Goal: Transaction & Acquisition: Purchase product/service

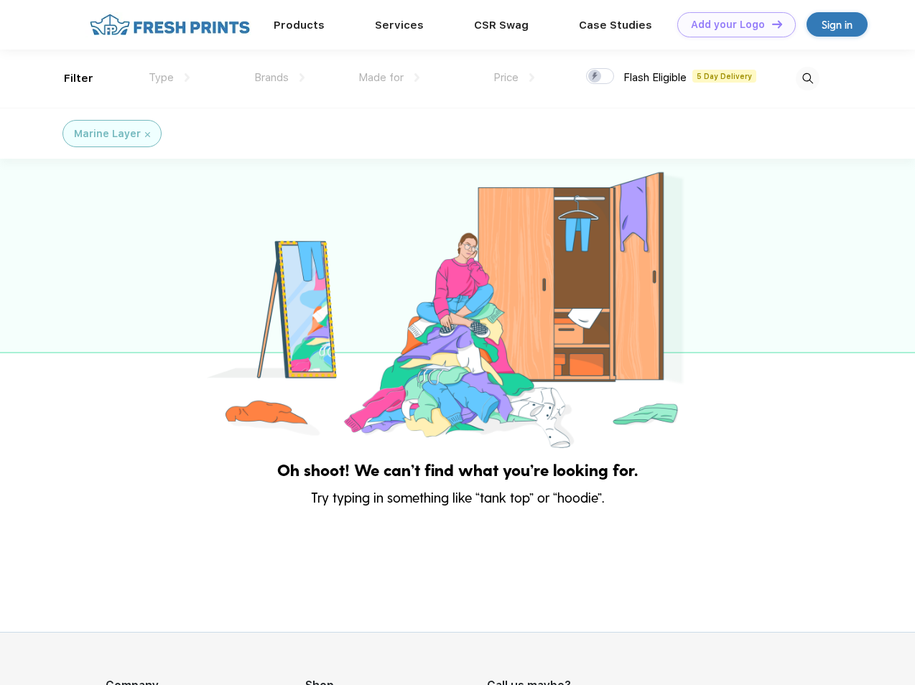
scroll to position [1, 0]
click at [731, 24] on link "Add your Logo Design Tool" at bounding box center [736, 24] width 119 height 25
click at [0, 0] on div "Design Tool" at bounding box center [0, 0] width 0 height 0
click at [771, 24] on link "Add your Logo Design Tool" at bounding box center [736, 24] width 119 height 25
click at [69, 78] on div "Filter" at bounding box center [78, 78] width 29 height 17
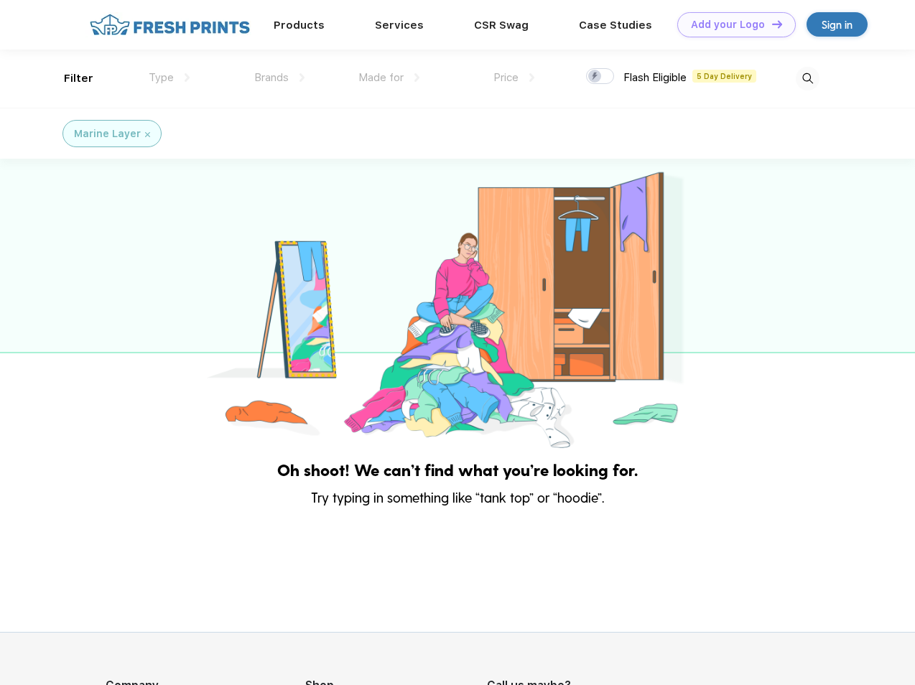
click at [169, 78] on span "Type" at bounding box center [161, 77] width 25 height 13
click at [279, 78] on span "Brands" at bounding box center [271, 77] width 34 height 13
click at [389, 78] on span "Made for" at bounding box center [380, 77] width 45 height 13
click at [514, 78] on span "Price" at bounding box center [505, 77] width 25 height 13
click at [600, 77] on div at bounding box center [600, 76] width 28 height 16
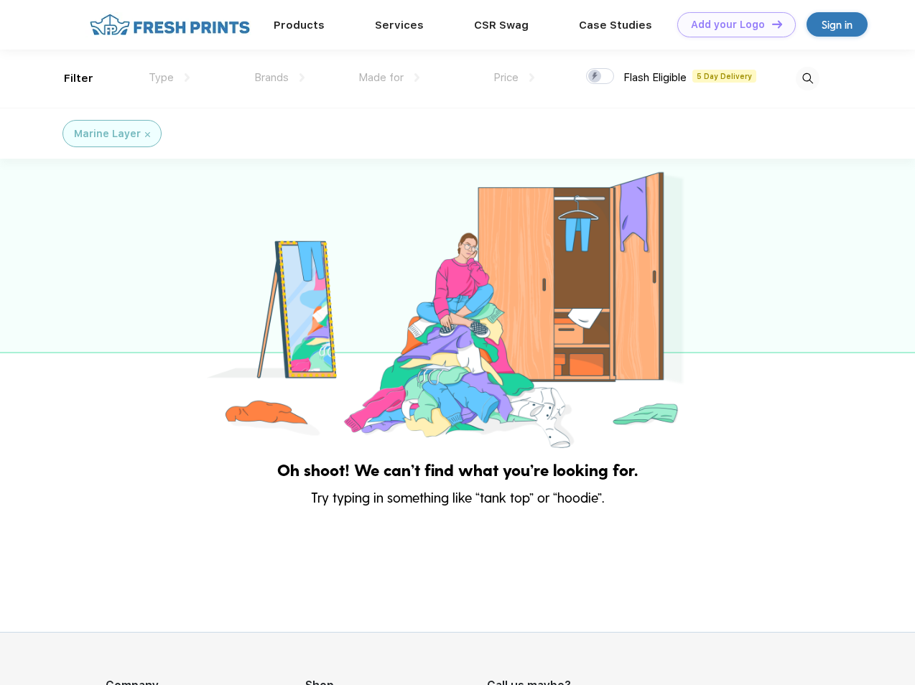
click at [595, 77] on input "checkbox" at bounding box center [590, 72] width 9 height 9
click at [807, 78] on img at bounding box center [808, 79] width 24 height 24
